Goal: Find specific page/section: Find specific page/section

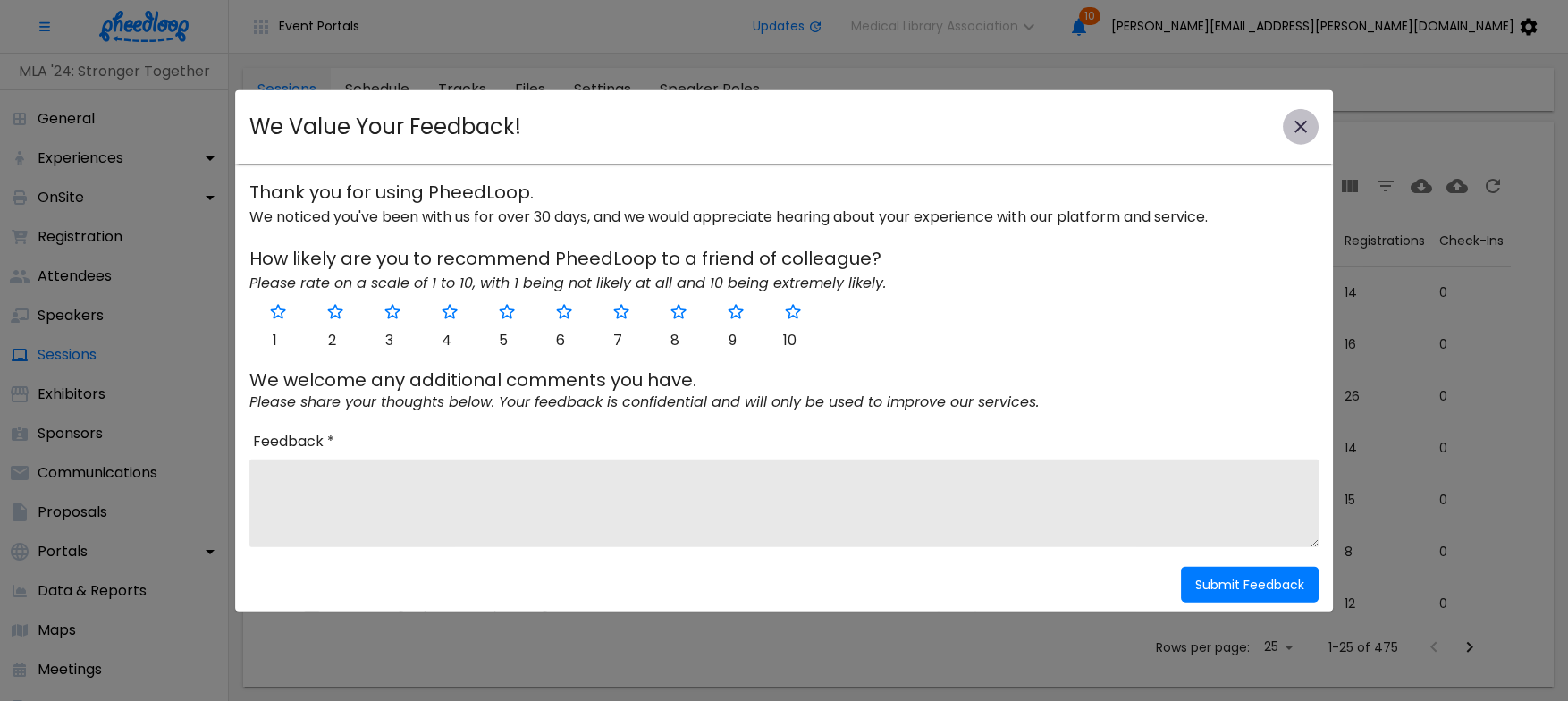
click at [1293, 117] on icon "close-modal" at bounding box center [1300, 127] width 21 height 21
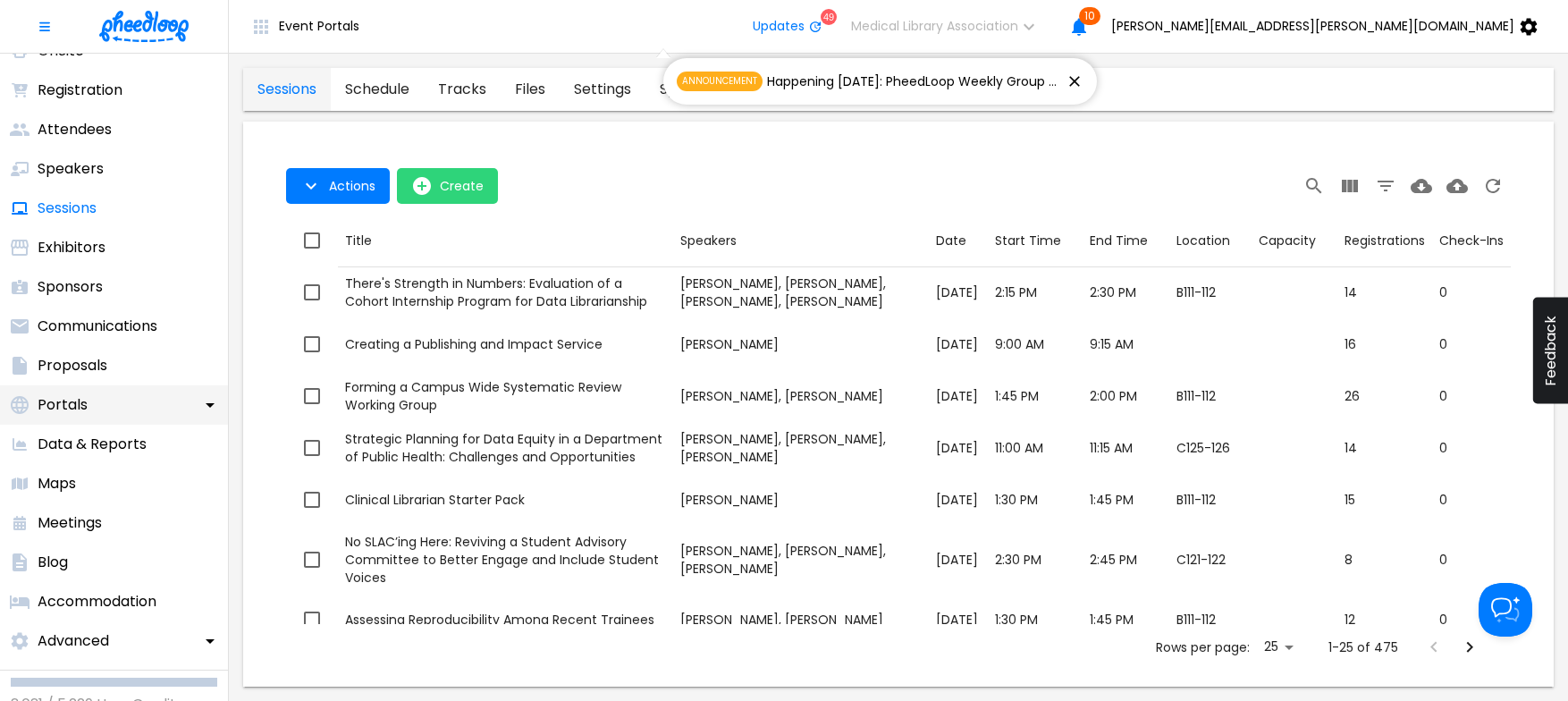
scroll to position [175, 0]
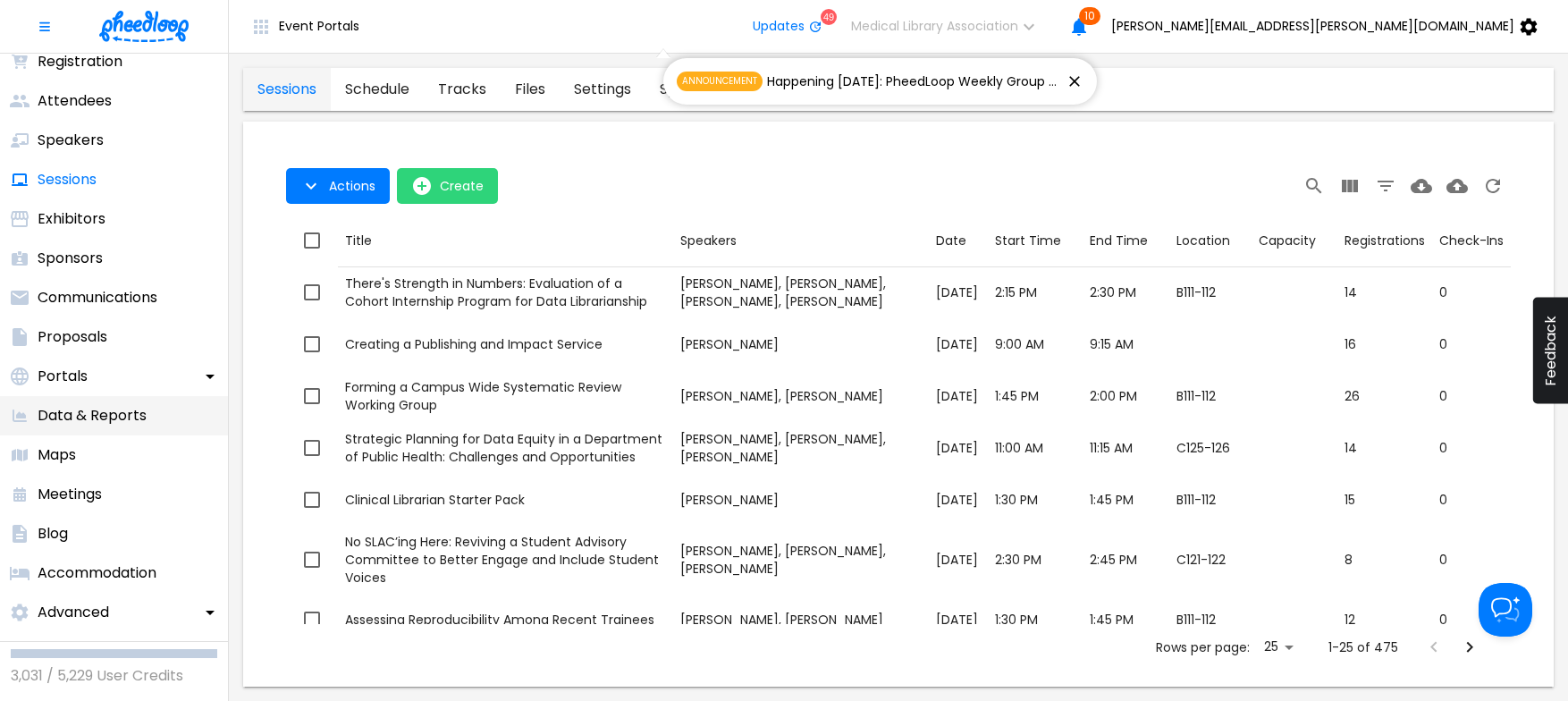
click at [97, 409] on p "Data & Reports" at bounding box center [91, 416] width 109 height 21
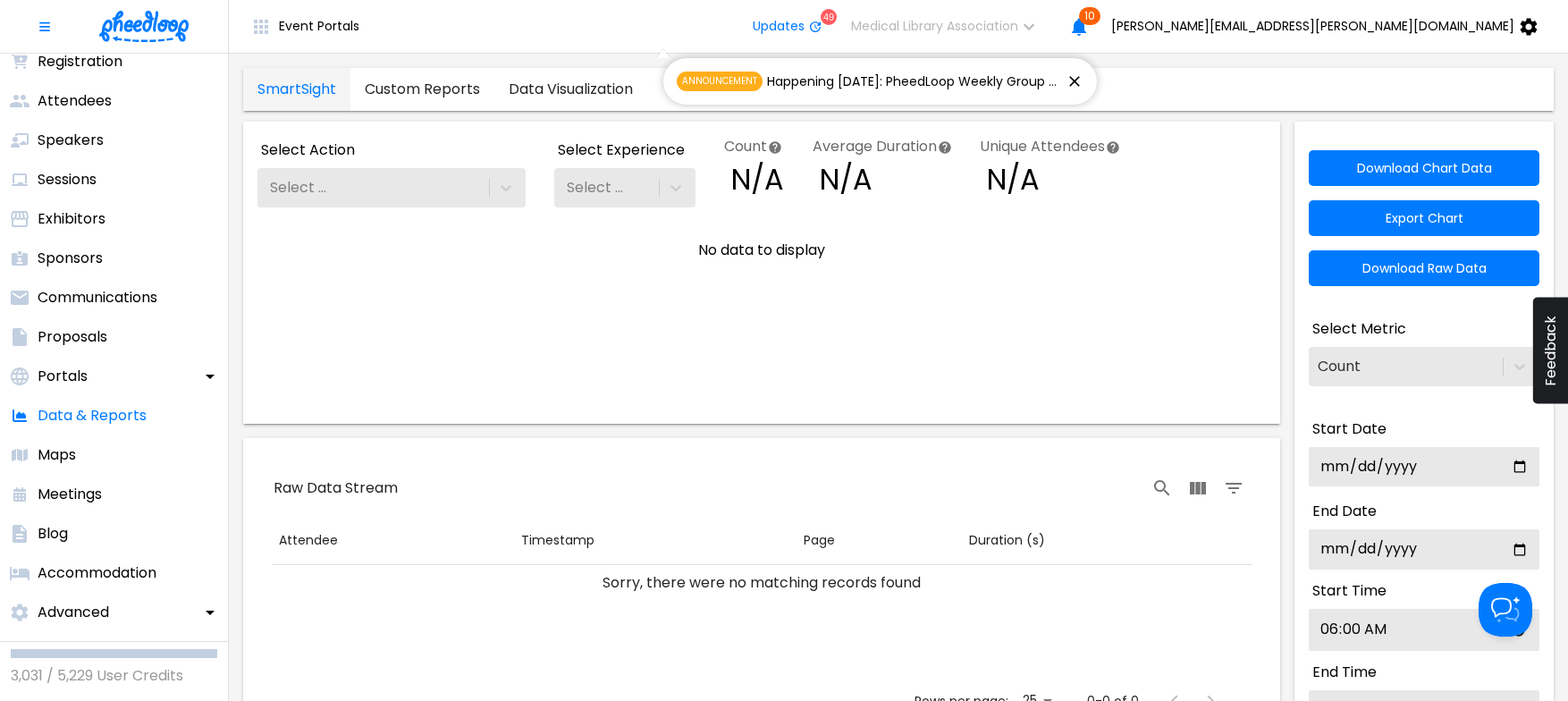
click at [437, 89] on link "Custom Reports" at bounding box center [422, 90] width 143 height 43
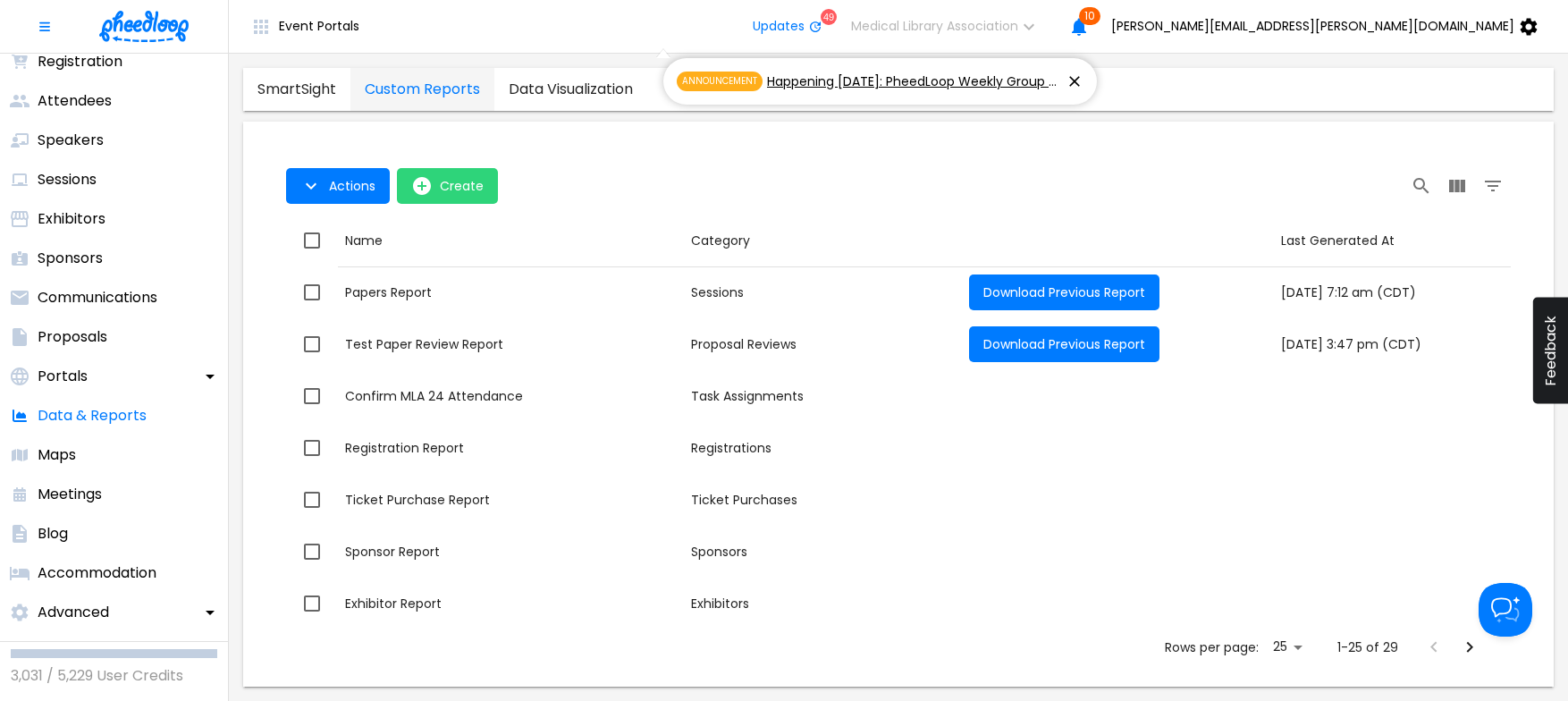
click at [1071, 84] on icon at bounding box center [1074, 81] width 18 height 18
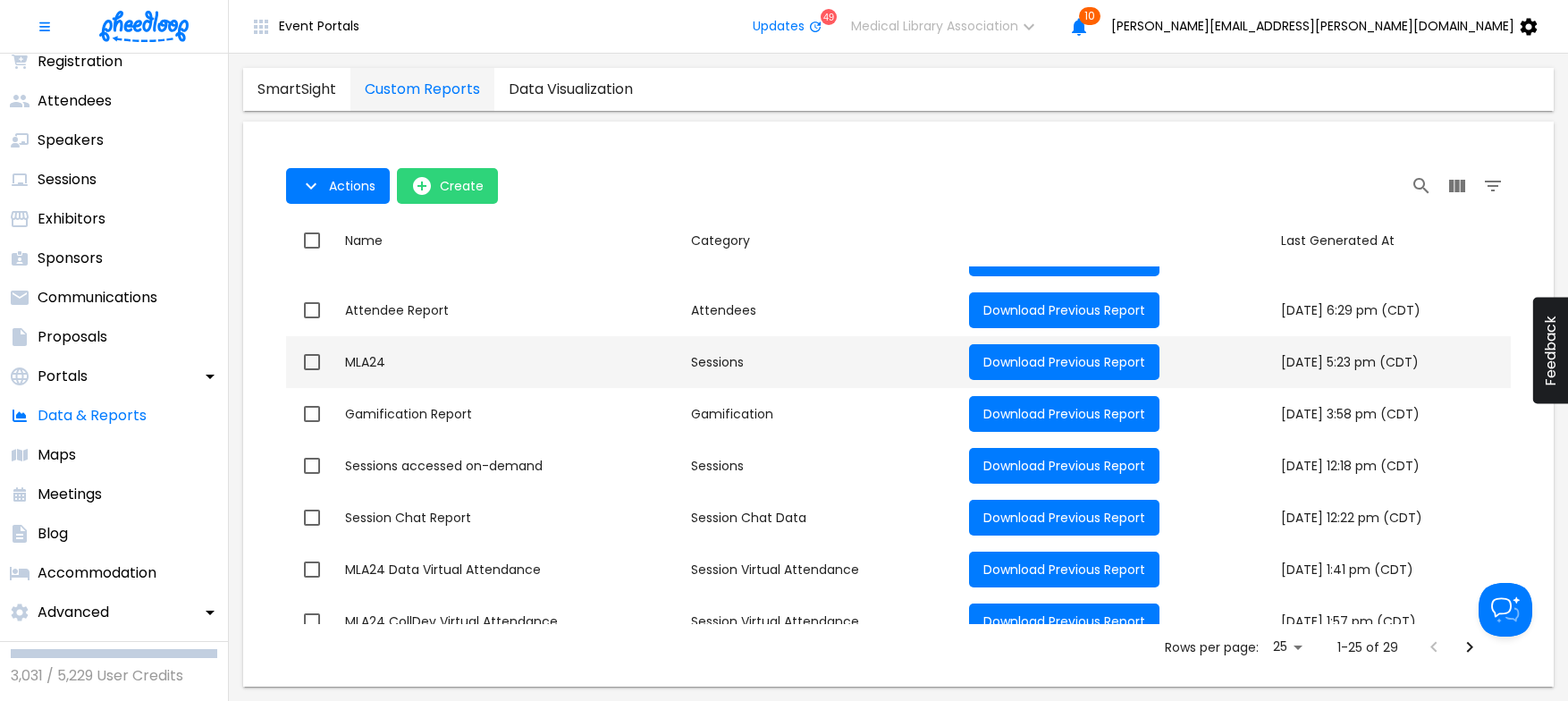
scroll to position [939, 0]
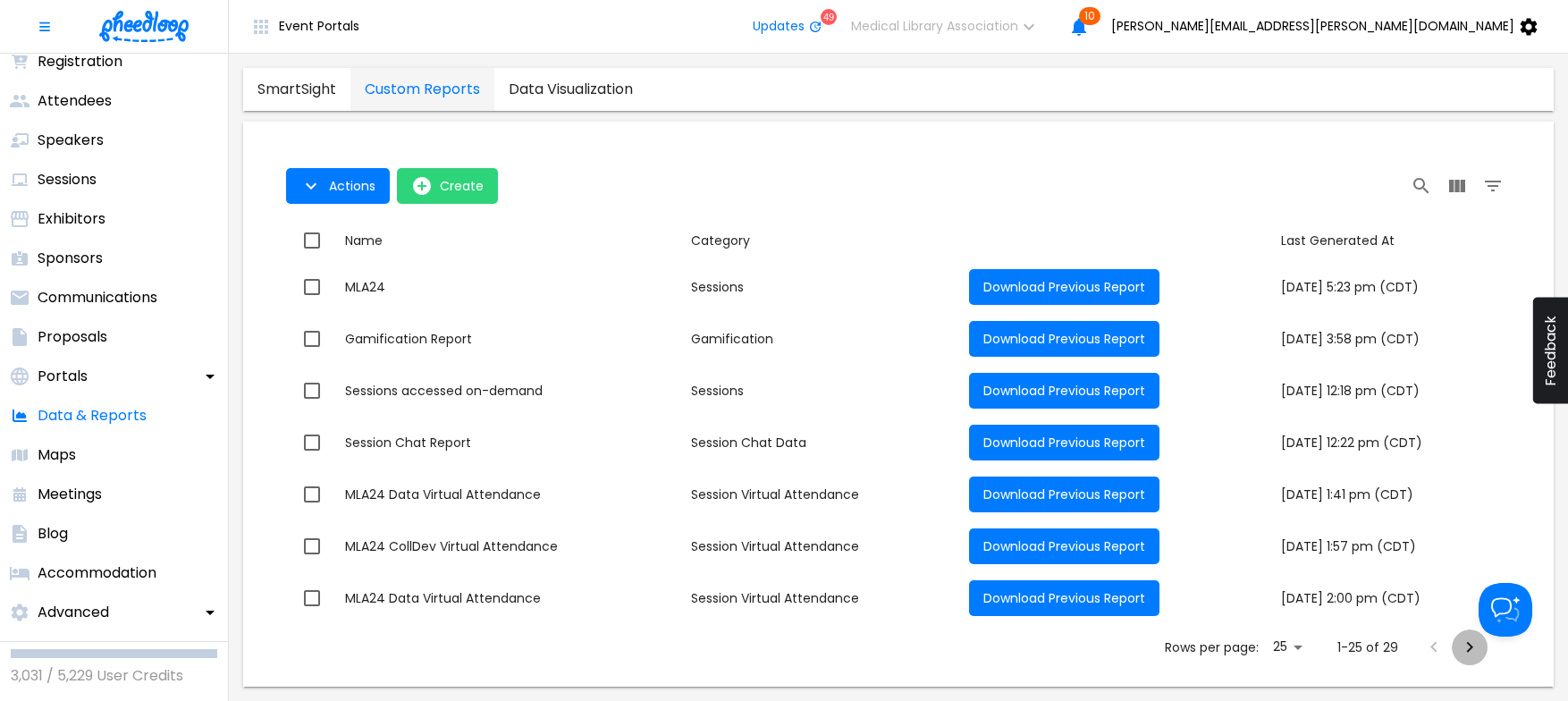
click at [1468, 649] on icon "Next Page" at bounding box center [1470, 647] width 6 height 11
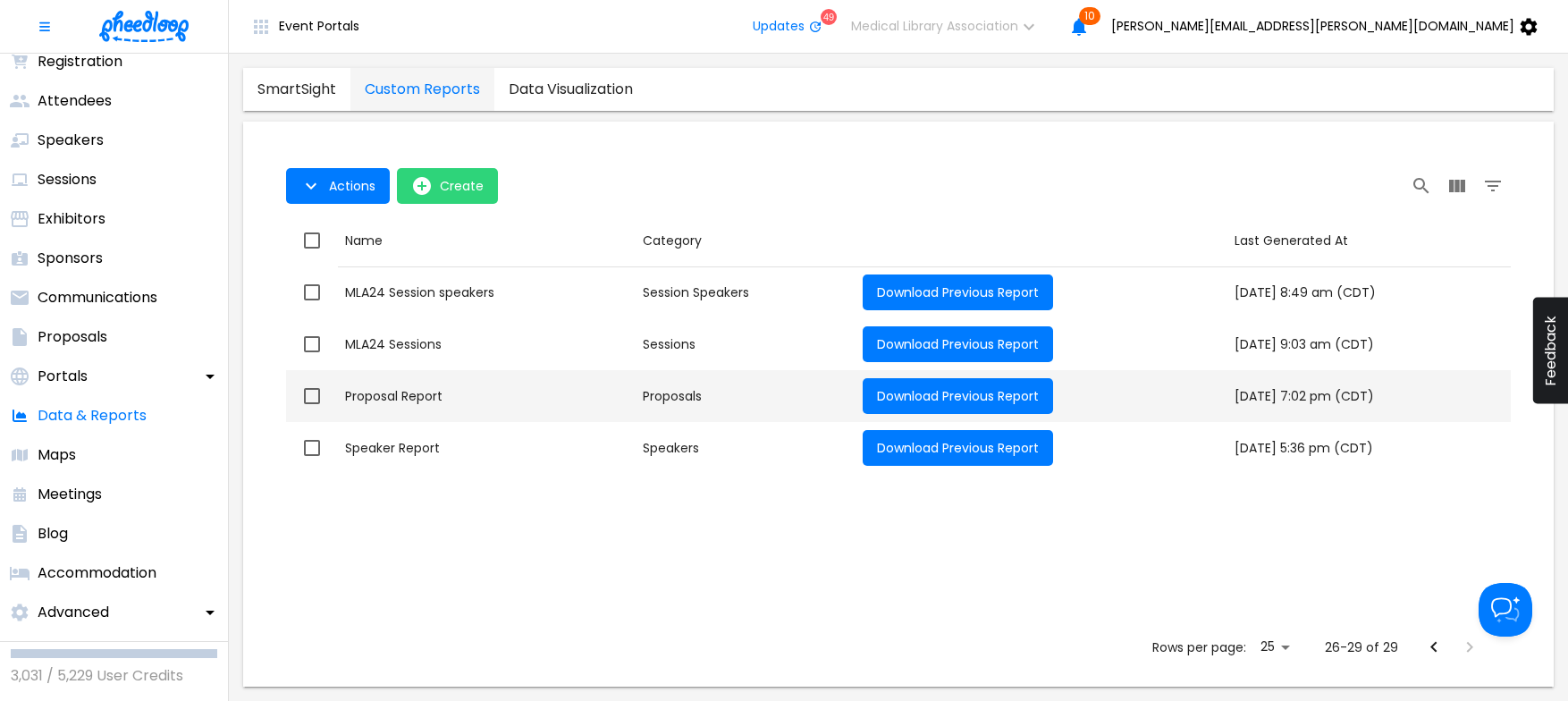
click at [398, 392] on div "Proposal Report" at bounding box center [486, 396] width 283 height 18
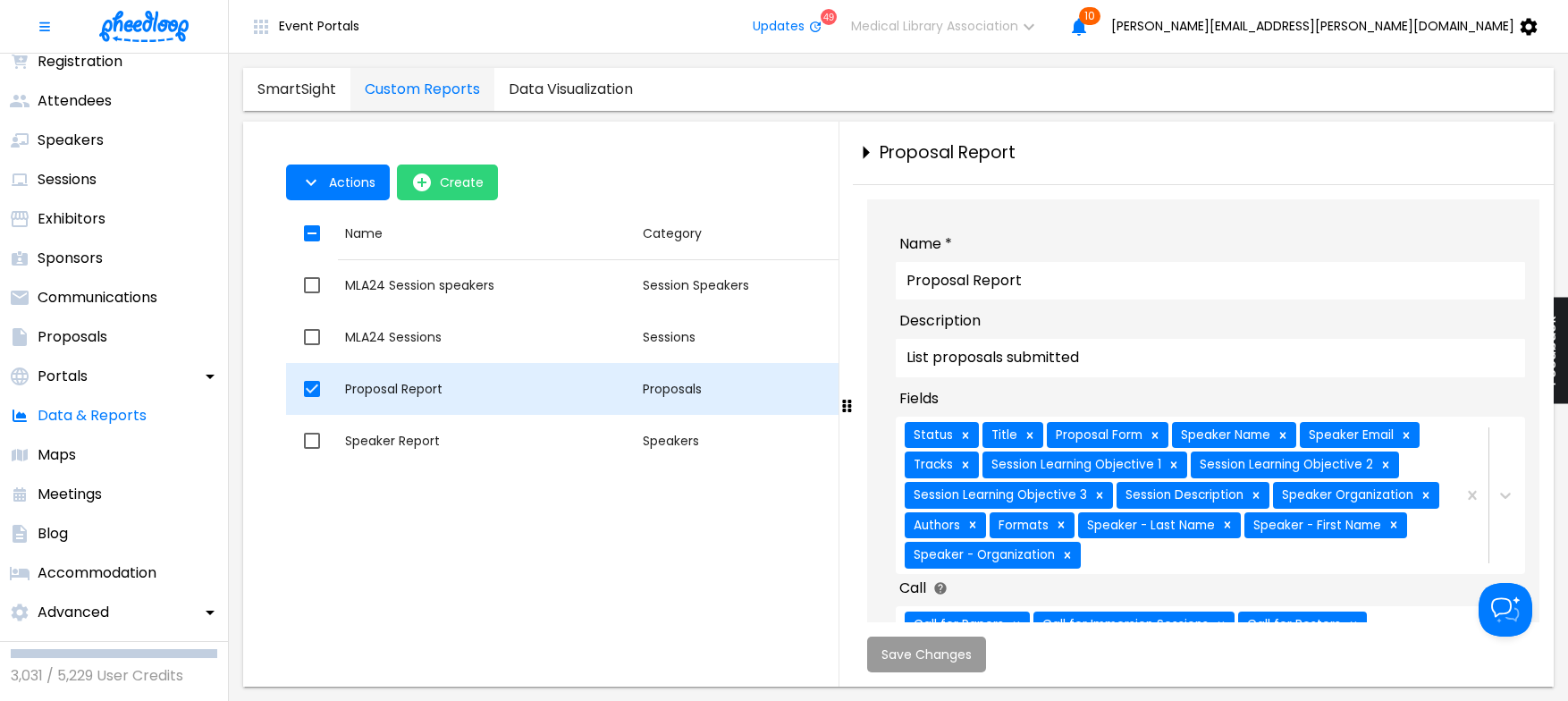
checkbox input "true"
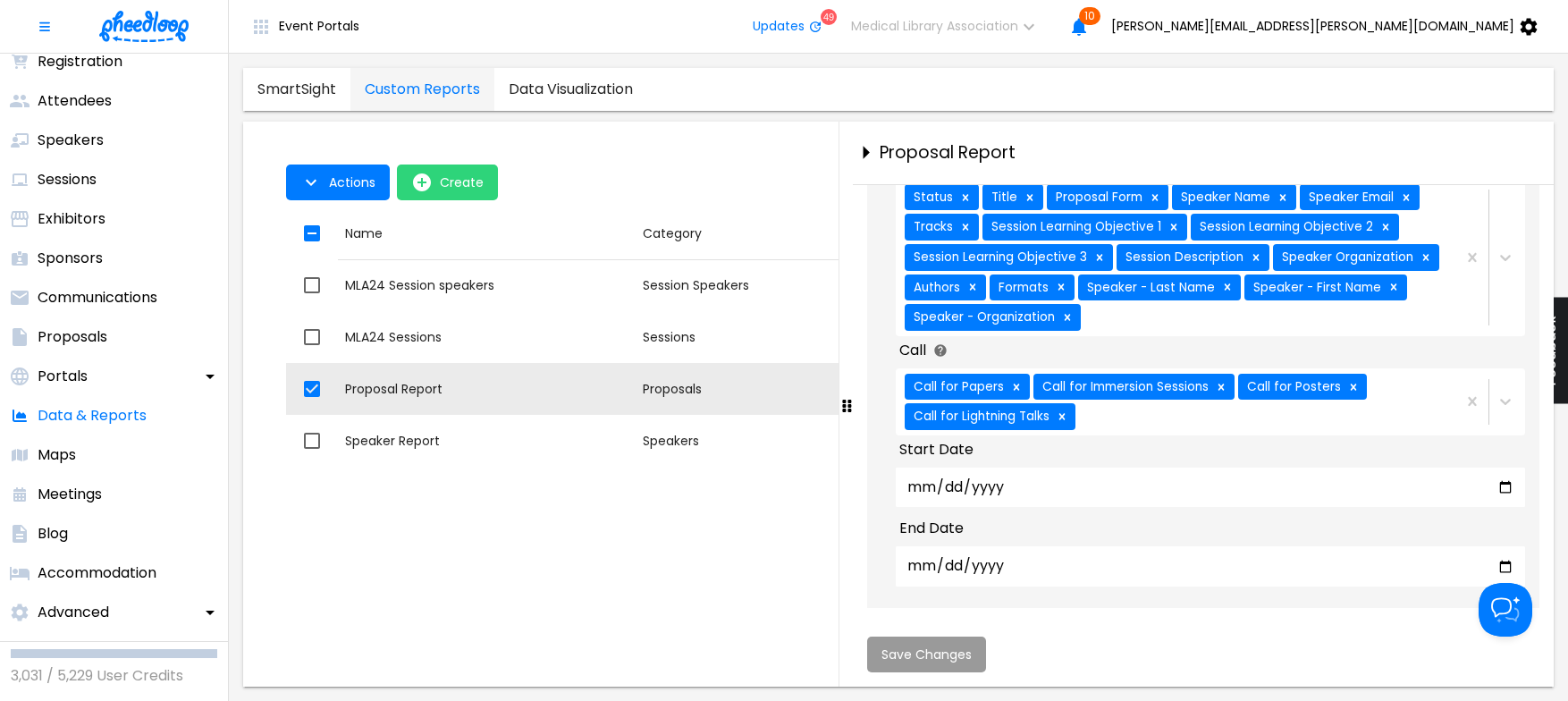
scroll to position [247, 0]
